Goal: Navigation & Orientation: Find specific page/section

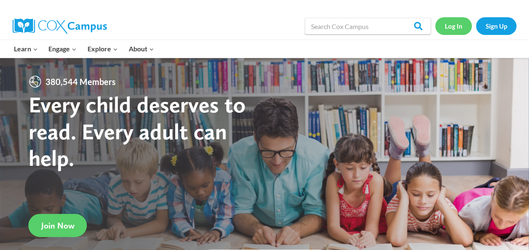
click at [453, 28] on link "Log In" at bounding box center [453, 25] width 37 height 17
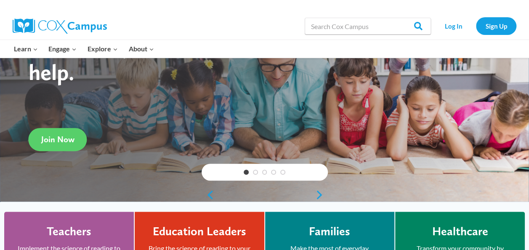
scroll to position [70, 0]
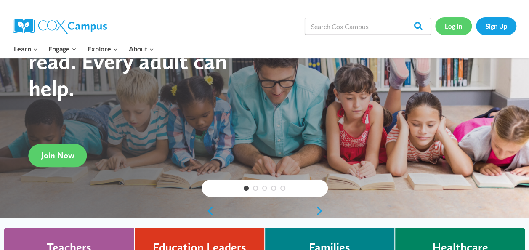
click at [450, 23] on link "Log In" at bounding box center [453, 25] width 37 height 17
